Goal: Communication & Community: Answer question/provide support

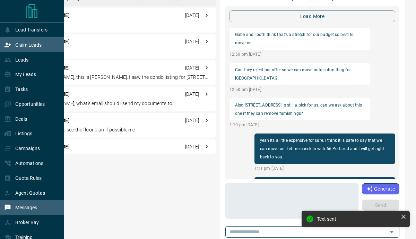
scroll to position [990, 0]
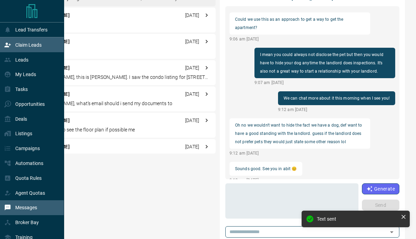
click at [9, 42] on icon at bounding box center [7, 45] width 7 height 7
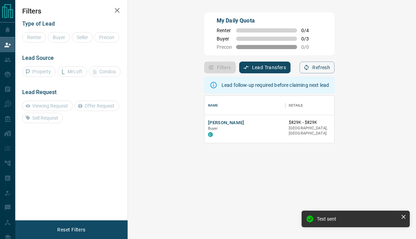
scroll to position [47, 267]
click at [208, 122] on button "[PERSON_NAME]" at bounding box center [226, 123] width 36 height 7
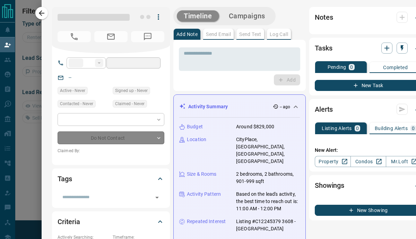
type input "**"
type input "**********"
type input "**"
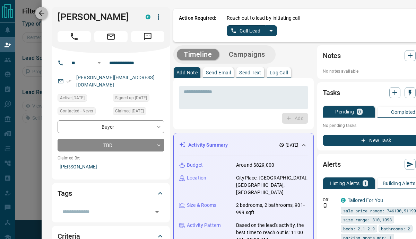
click at [40, 12] on icon "button" at bounding box center [42, 13] width 6 height 6
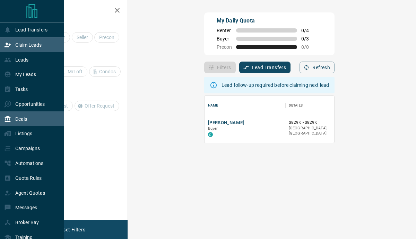
click at [16, 116] on div "Deals" at bounding box center [15, 118] width 23 height 11
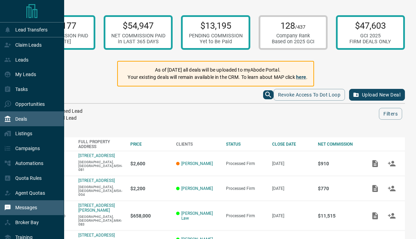
click at [19, 210] on p "Messages" at bounding box center [26, 208] width 22 height 6
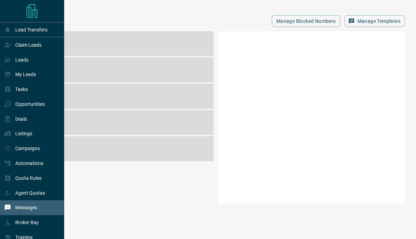
click at [19, 210] on p "Messages" at bounding box center [26, 208] width 22 height 6
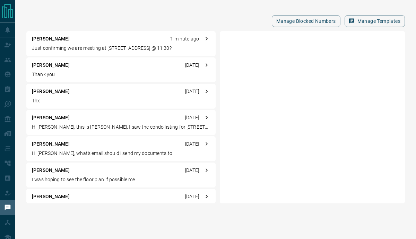
click at [120, 42] on div "[PERSON_NAME] 1 minute ago" at bounding box center [121, 38] width 178 height 7
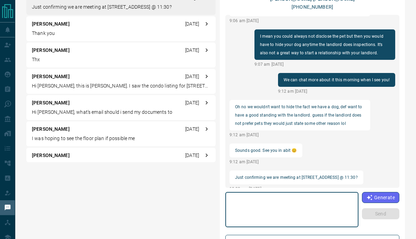
scroll to position [43, 0]
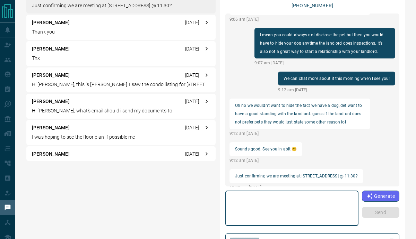
click at [257, 197] on textarea at bounding box center [291, 208] width 123 height 29
type textarea "**********"
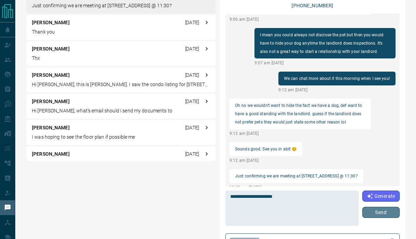
click at [367, 214] on button "Send" at bounding box center [380, 212] width 37 height 11
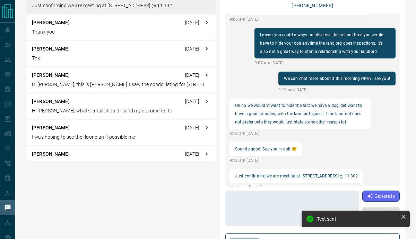
scroll to position [974, 0]
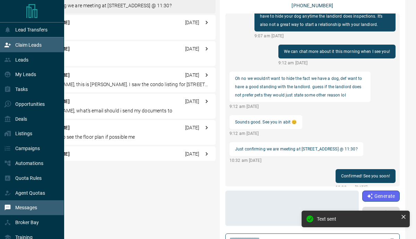
click at [8, 45] on icon at bounding box center [7, 45] width 7 height 7
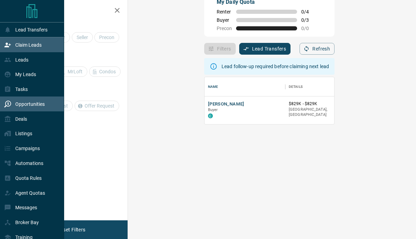
click at [29, 106] on p "Opportunities" at bounding box center [29, 105] width 29 height 6
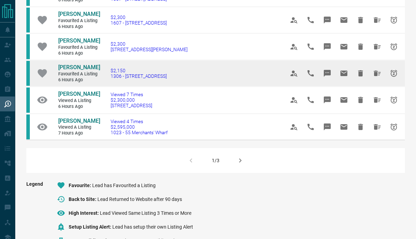
scroll to position [454, 0]
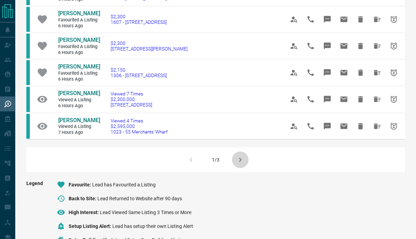
click at [238, 164] on icon "button" at bounding box center [240, 160] width 8 height 8
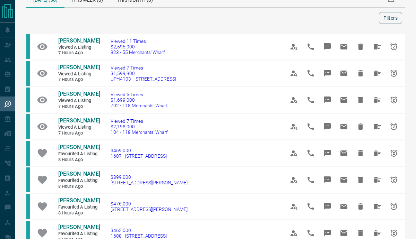
scroll to position [0, 0]
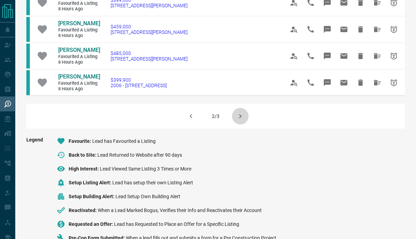
click at [237, 121] on icon "button" at bounding box center [240, 116] width 8 height 8
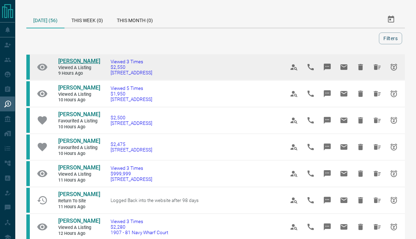
click at [70, 64] on span "[PERSON_NAME]" at bounding box center [79, 61] width 42 height 7
